Goal: Information Seeking & Learning: Learn about a topic

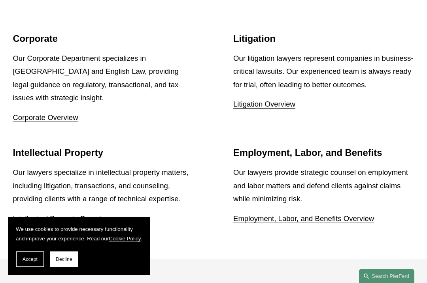
scroll to position [858, 0]
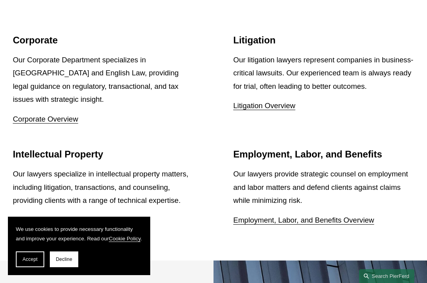
click at [25, 115] on link "Corporate Overview" at bounding box center [45, 119] width 65 height 8
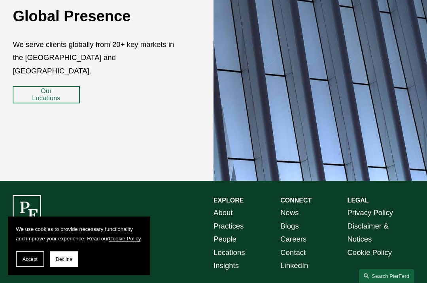
scroll to position [1190, 0]
click at [232, 233] on link "People" at bounding box center [224, 239] width 23 height 13
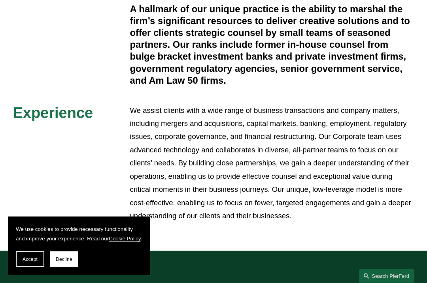
scroll to position [257, 0]
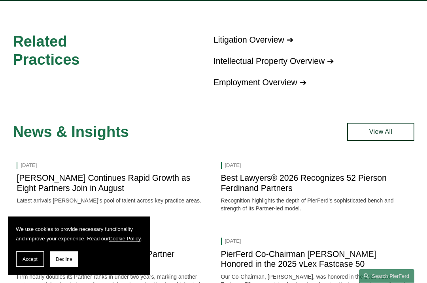
scroll to position [855, 0]
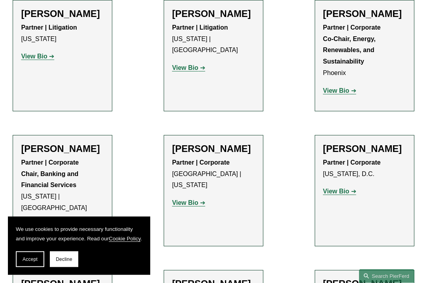
scroll to position [2748, 0]
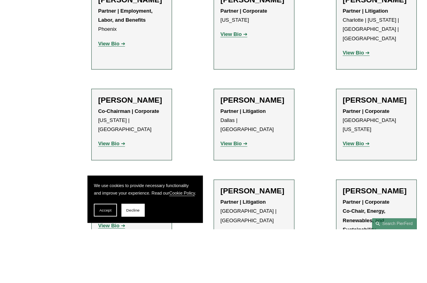
scroll to position [7858, 0]
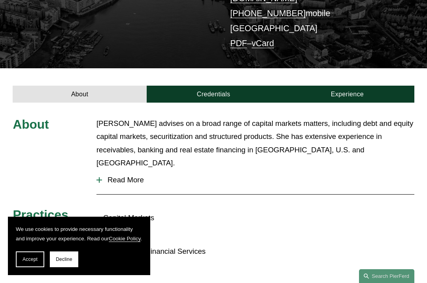
scroll to position [162, 0]
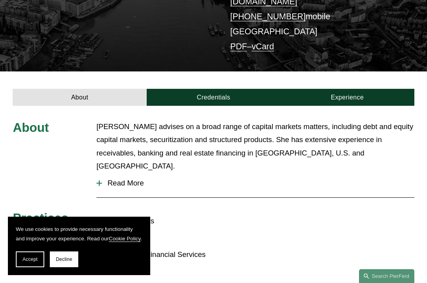
click at [219, 89] on link "Credentials" at bounding box center [214, 97] width 134 height 17
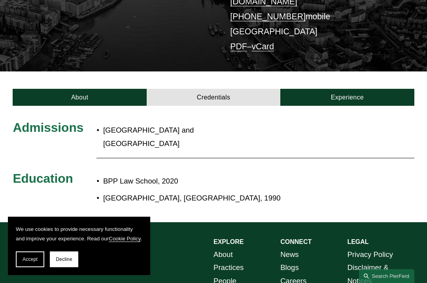
click at [368, 89] on link "Experience" at bounding box center [347, 97] width 134 height 17
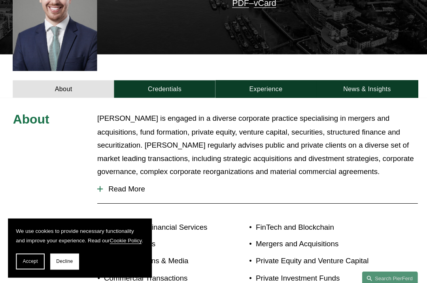
scroll to position [221, 0]
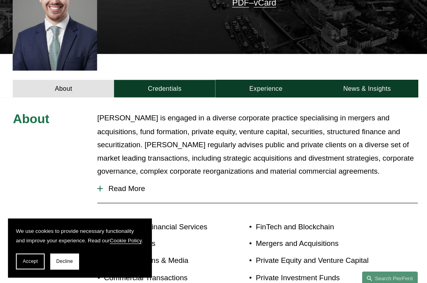
click at [141, 183] on span "Read More" at bounding box center [258, 187] width 312 height 9
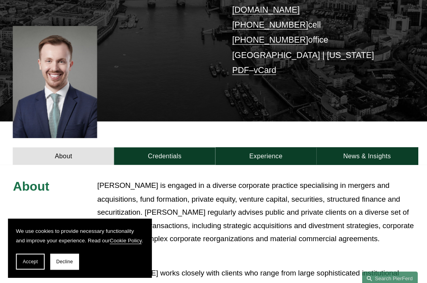
scroll to position [155, 0]
click at [270, 146] on link "Experience" at bounding box center [263, 154] width 100 height 17
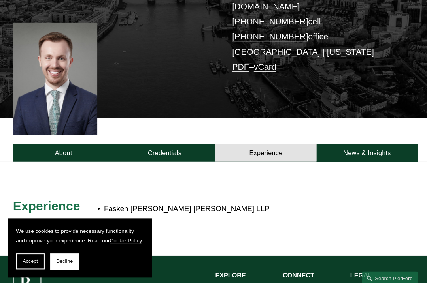
scroll to position [151, 0]
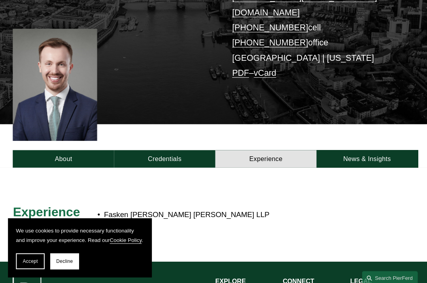
click at [381, 149] on link "News & Insights" at bounding box center [364, 157] width 100 height 17
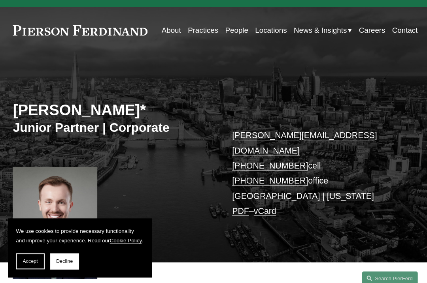
scroll to position [6, 0]
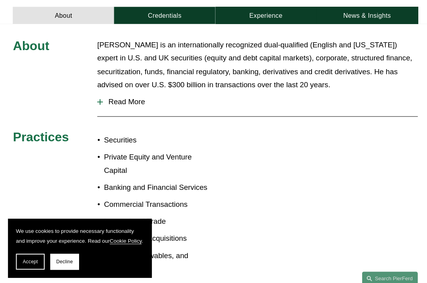
scroll to position [245, 0]
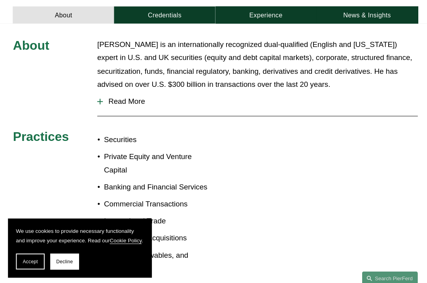
click at [117, 96] on span "Read More" at bounding box center [258, 100] width 312 height 9
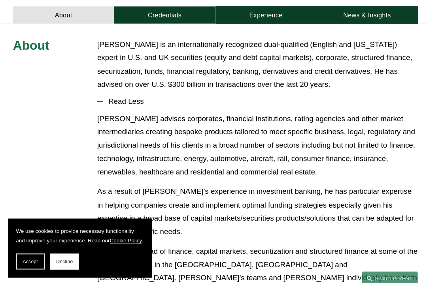
click at [405, 243] on p "He has been head of finance, capital markets, securitization and structured fin…" at bounding box center [255, 282] width 318 height 79
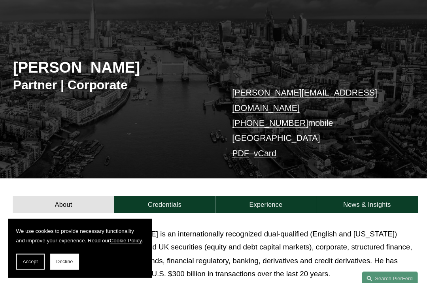
scroll to position [57, 0]
click at [166, 194] on link "Credentials" at bounding box center [163, 202] width 100 height 17
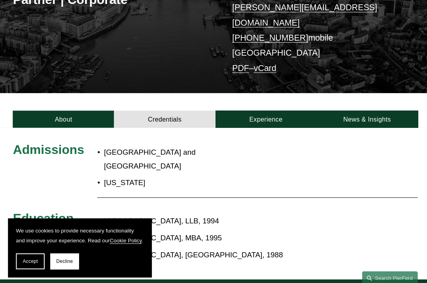
scroll to position [142, 0]
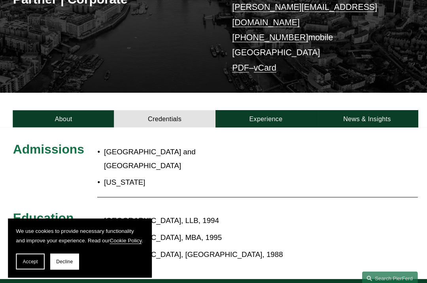
click at [280, 109] on link "Experience" at bounding box center [263, 117] width 100 height 17
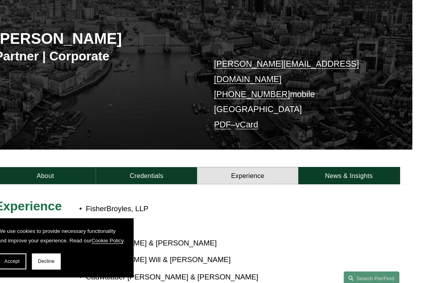
scroll to position [0, 0]
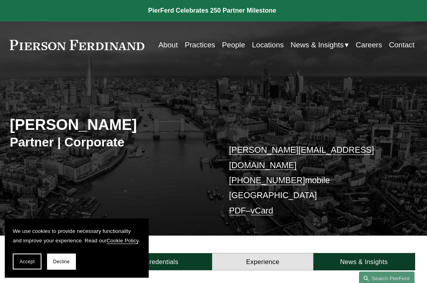
click at [379, 251] on link "News & Insights" at bounding box center [364, 259] width 100 height 17
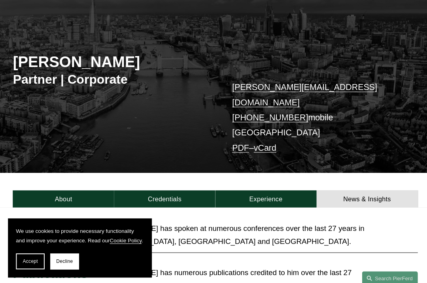
scroll to position [59, 0]
